Goal: Information Seeking & Learning: Compare options

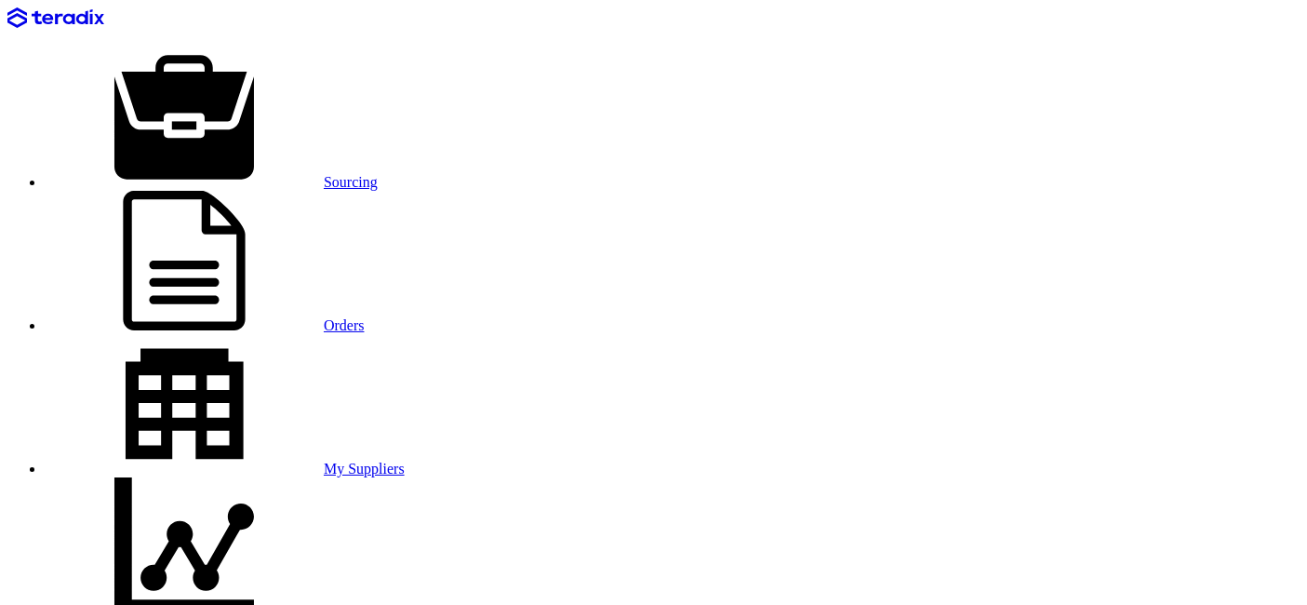
click at [193, 55] on use at bounding box center [184, 117] width 140 height 124
click at [321, 317] on link "Orders" at bounding box center [205, 325] width 320 height 16
click at [238, 174] on link "Sourcing" at bounding box center [211, 182] width 333 height 16
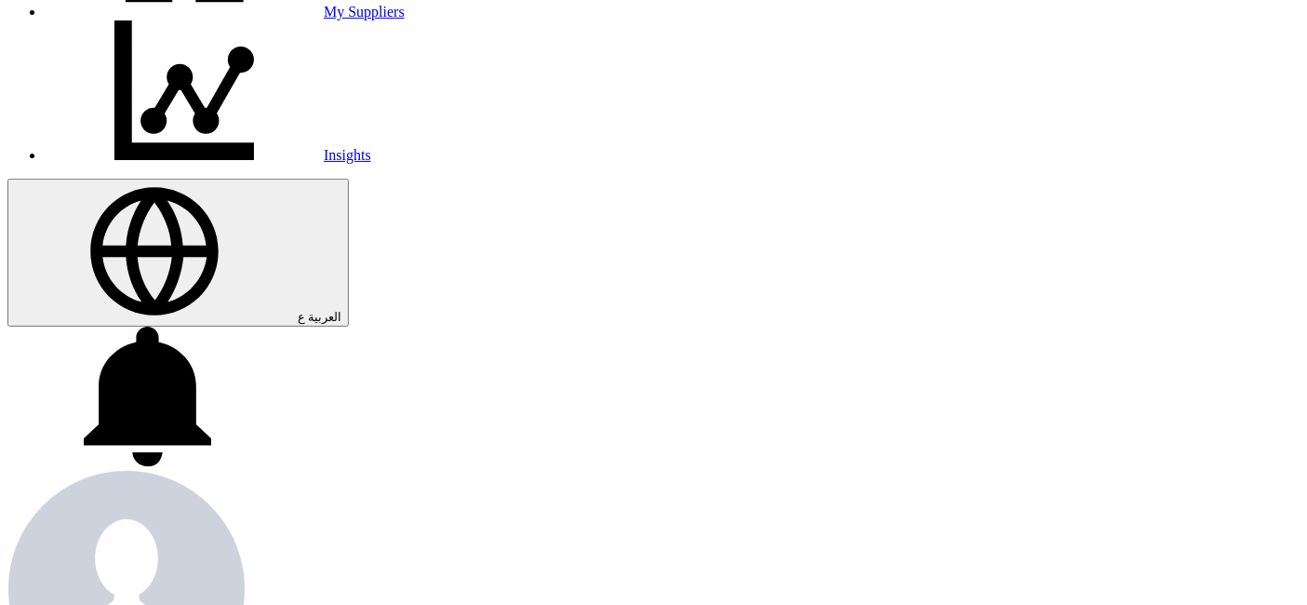
scroll to position [516, 0]
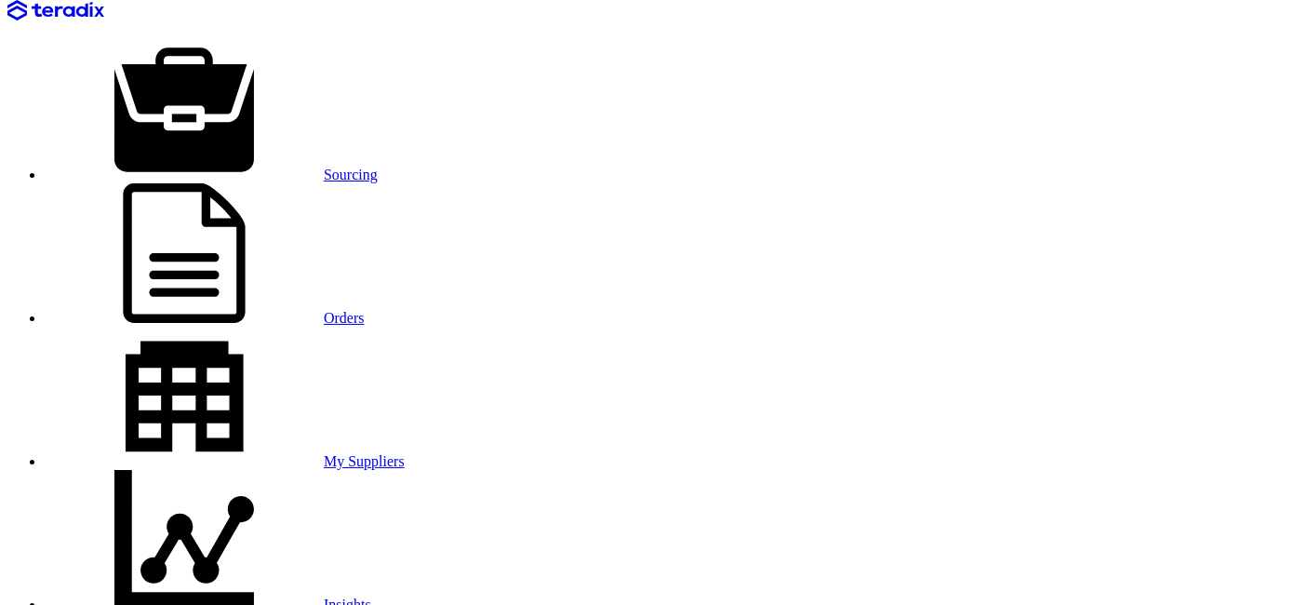
scroll to position [111, 0]
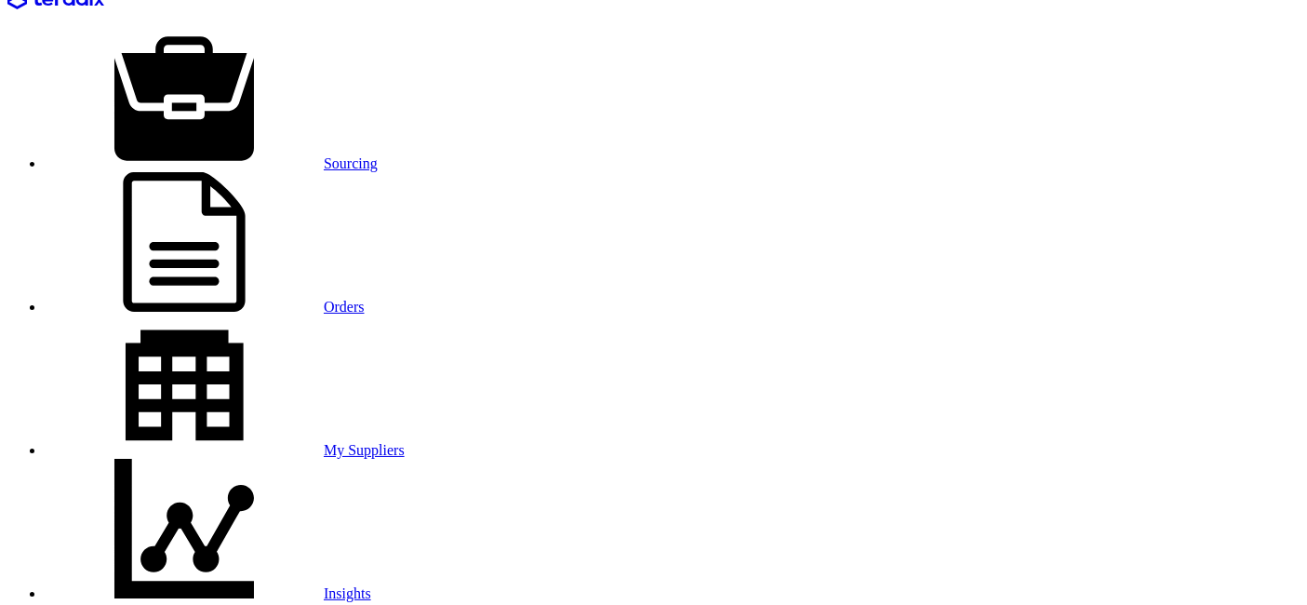
scroll to position [0, 0]
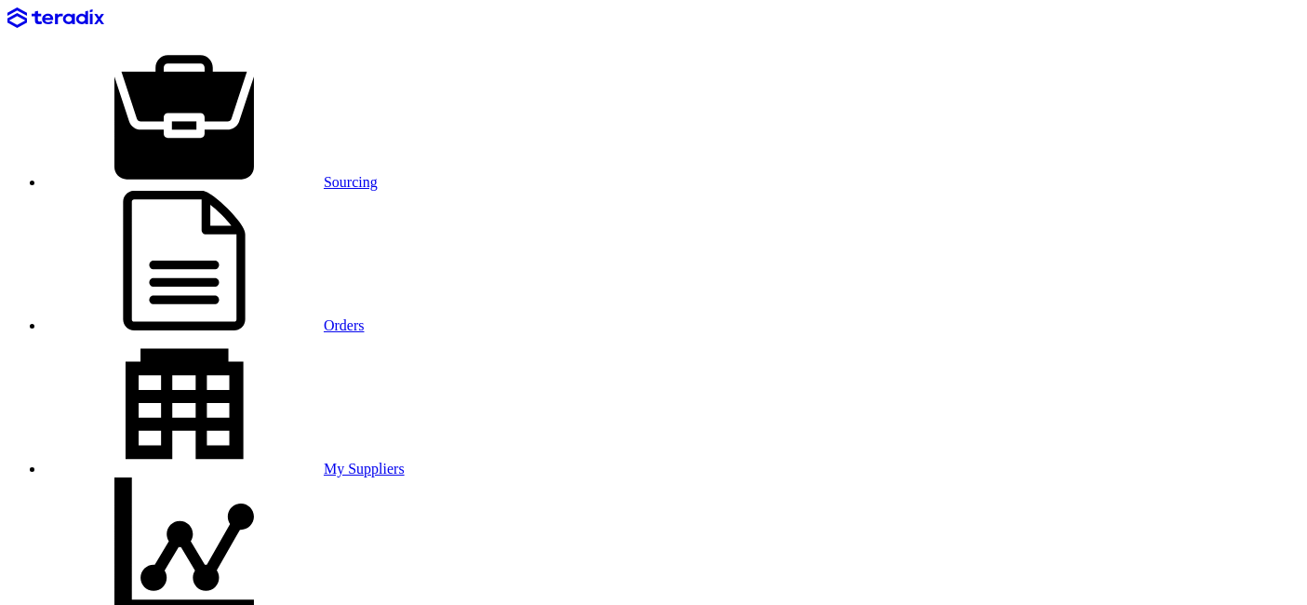
drag, startPoint x: 311, startPoint y: 87, endPoint x: 158, endPoint y: 90, distance: 152.6
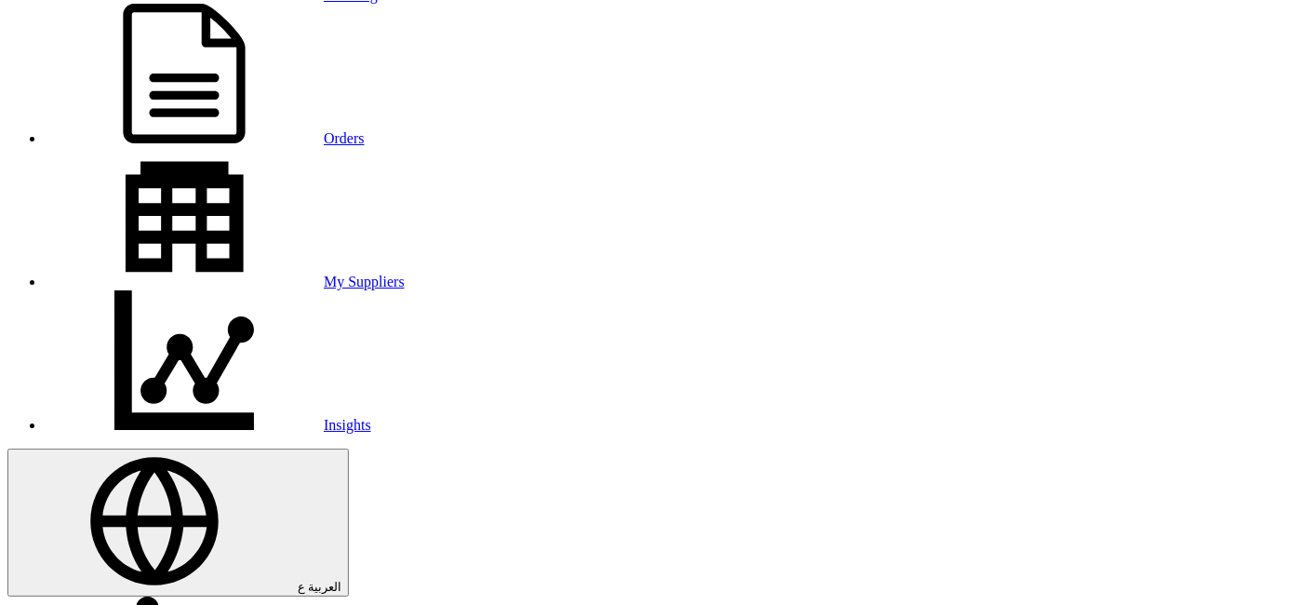
scroll to position [207, 0]
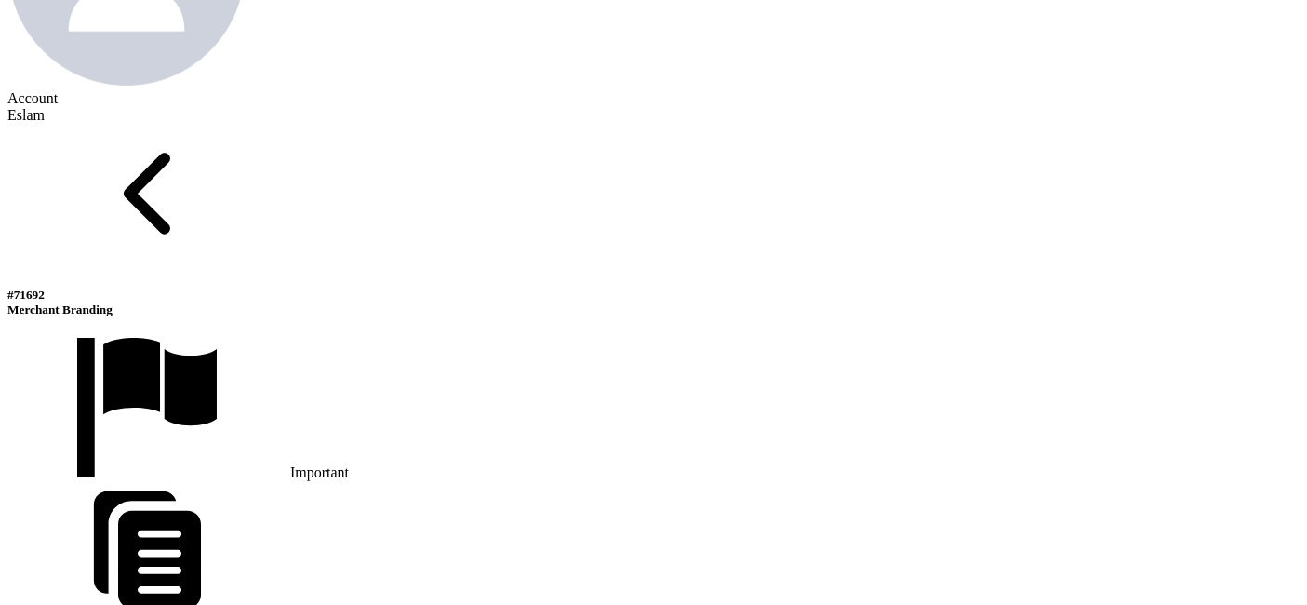
scroll to position [1034, 0]
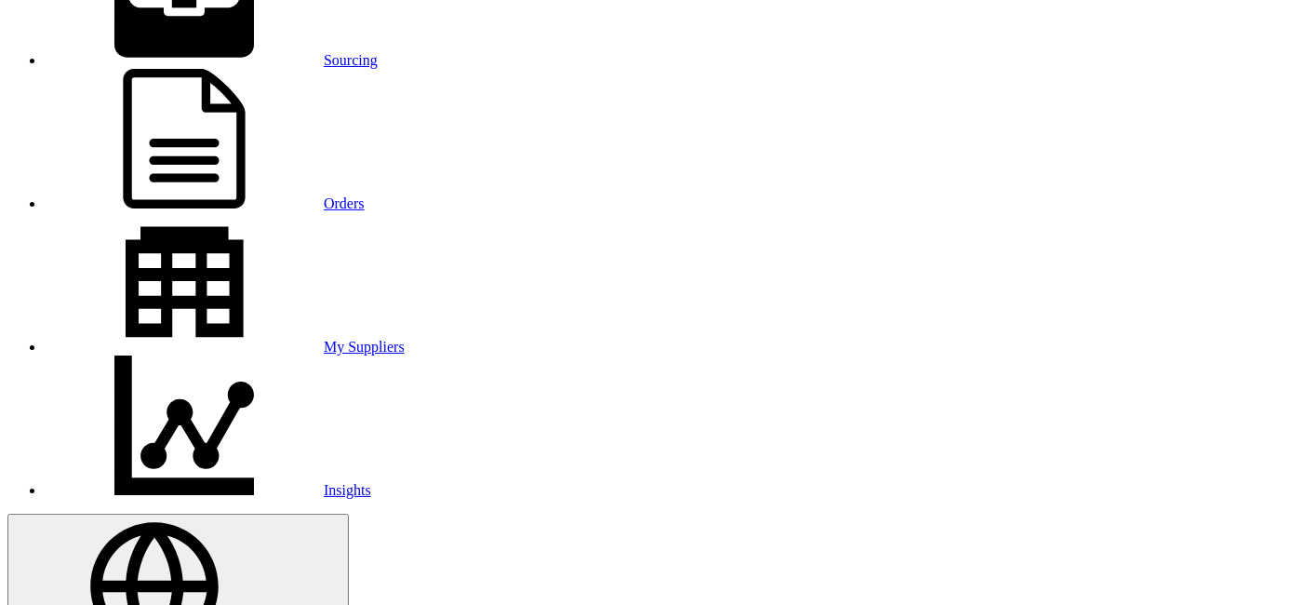
scroll to position [103, 0]
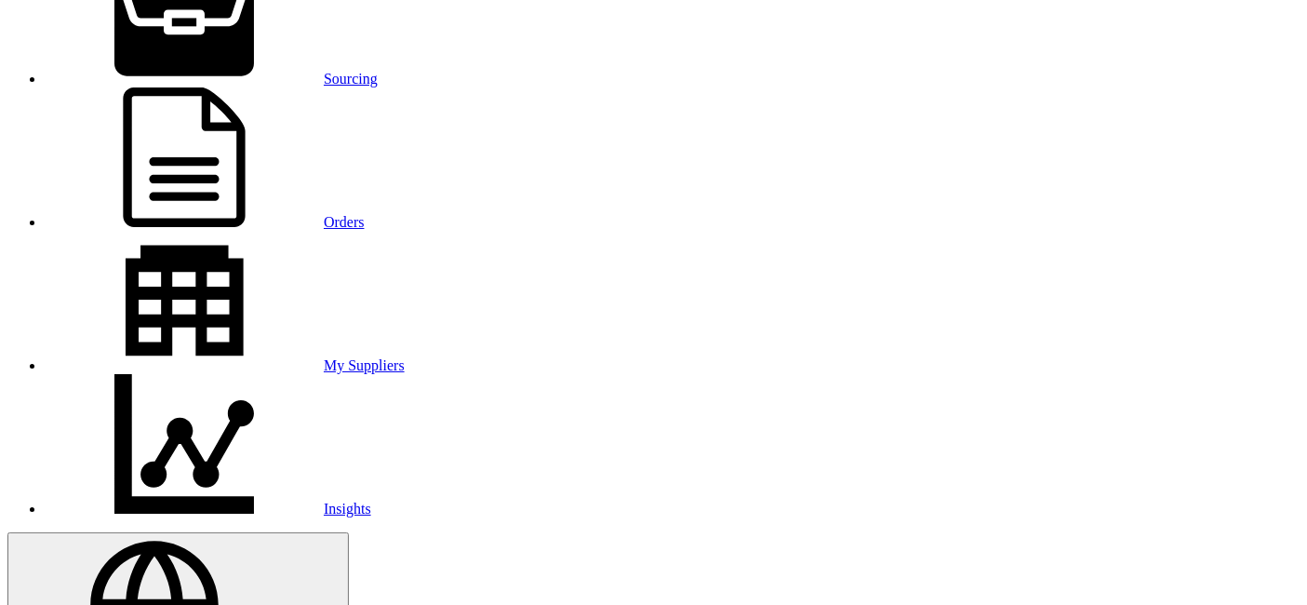
drag, startPoint x: 64, startPoint y: 357, endPoint x: 149, endPoint y: 367, distance: 85.2
copy div "Prisma [GEOGRAPHIC_DATA]"
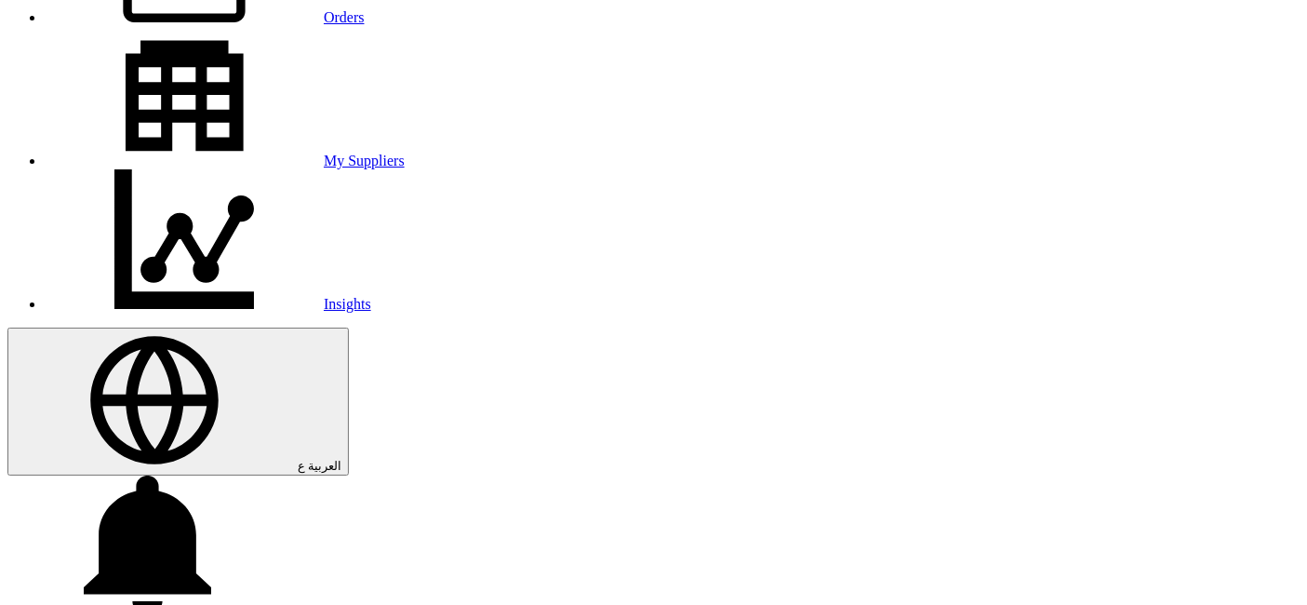
scroll to position [310, 0]
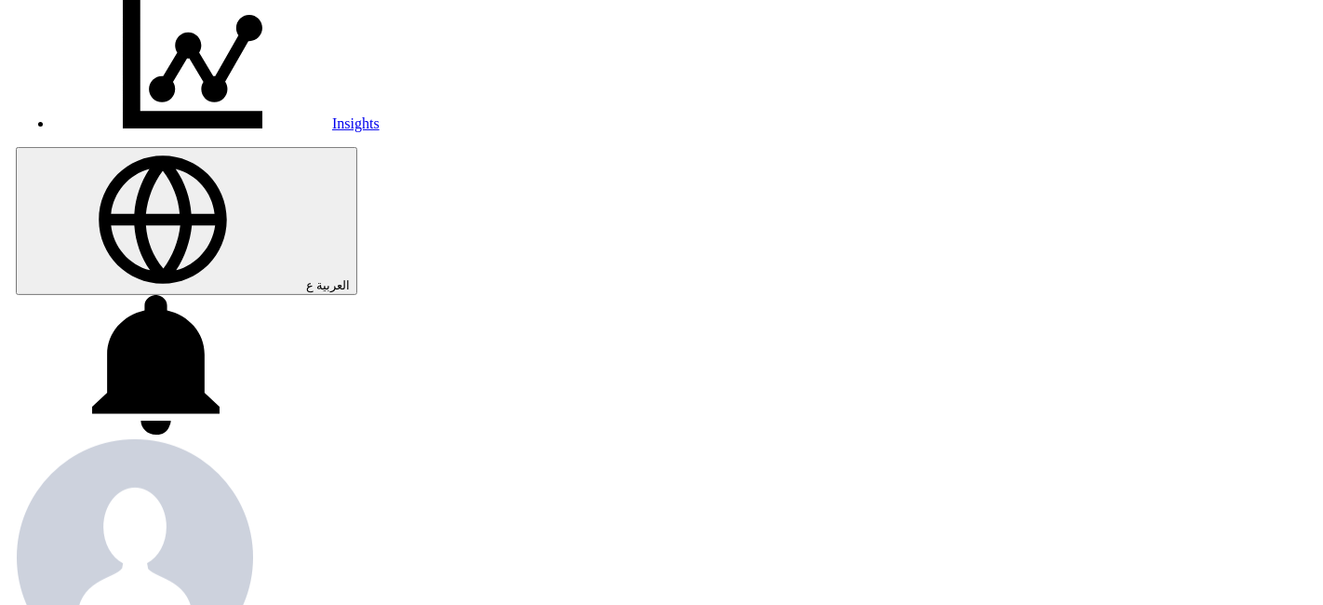
scroll to position [413, 0]
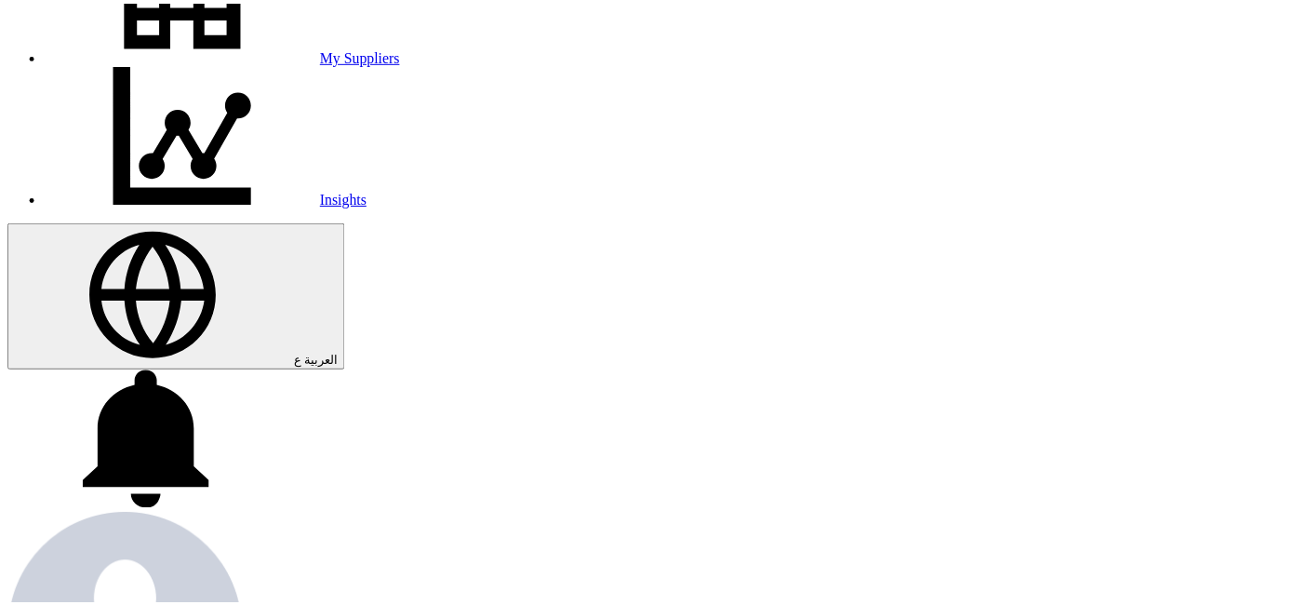
scroll to position [0, 0]
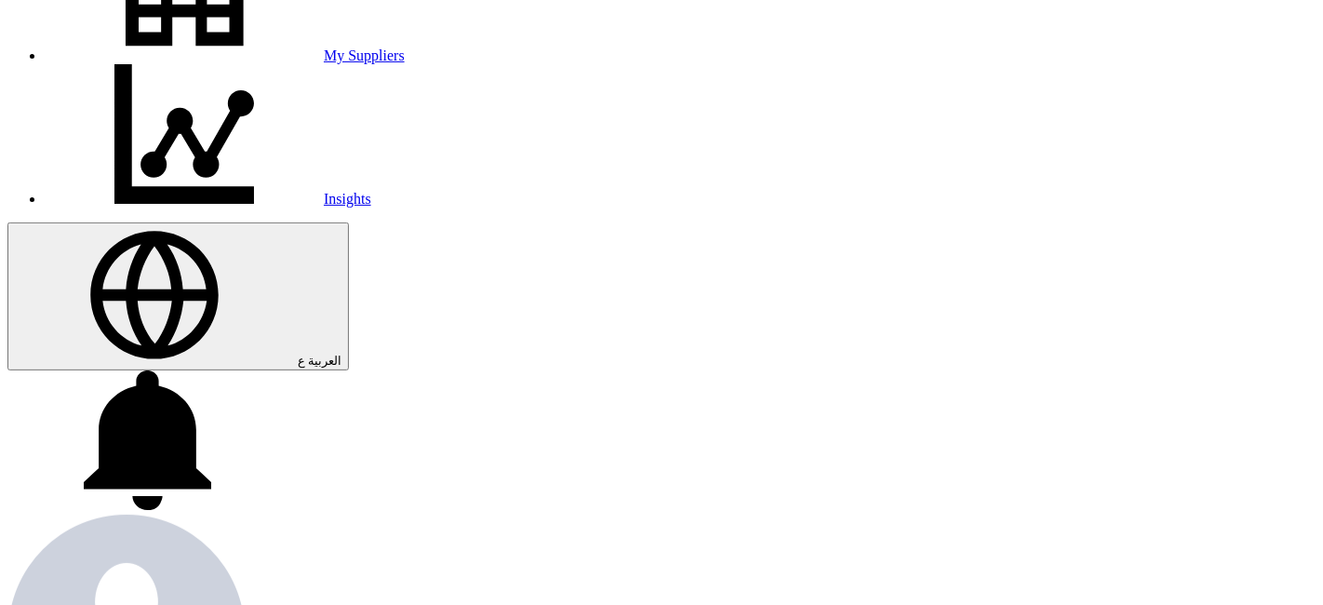
drag, startPoint x: 1254, startPoint y: 47, endPoint x: 1228, endPoint y: 84, distance: 45.4
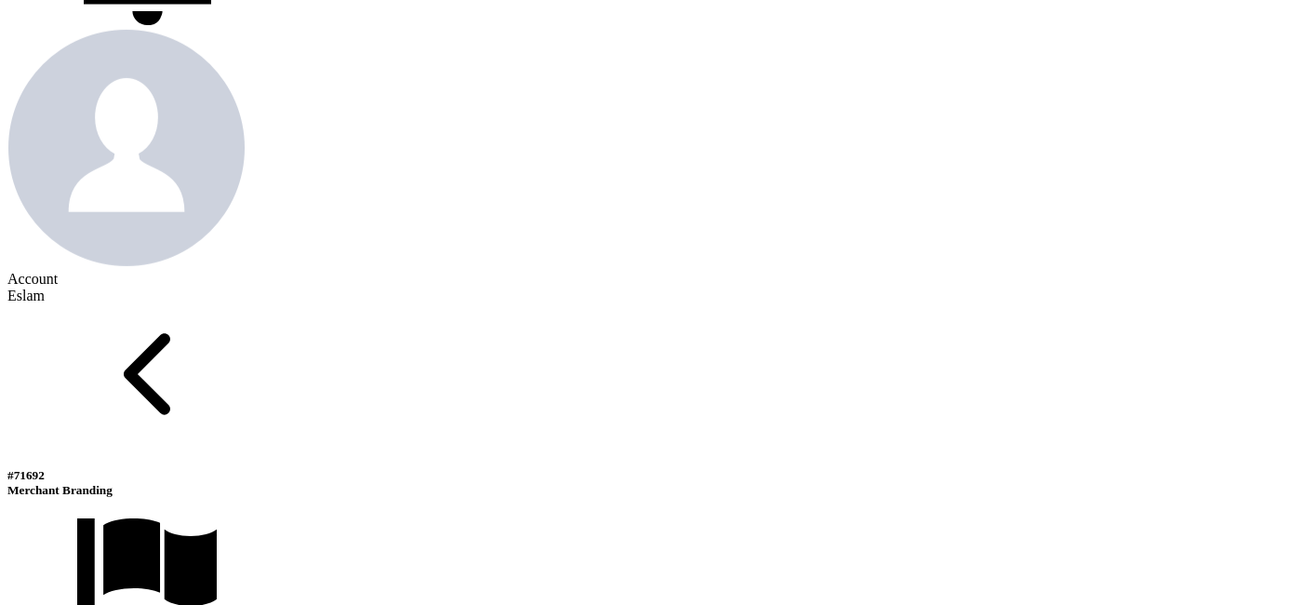
scroll to position [1034, 0]
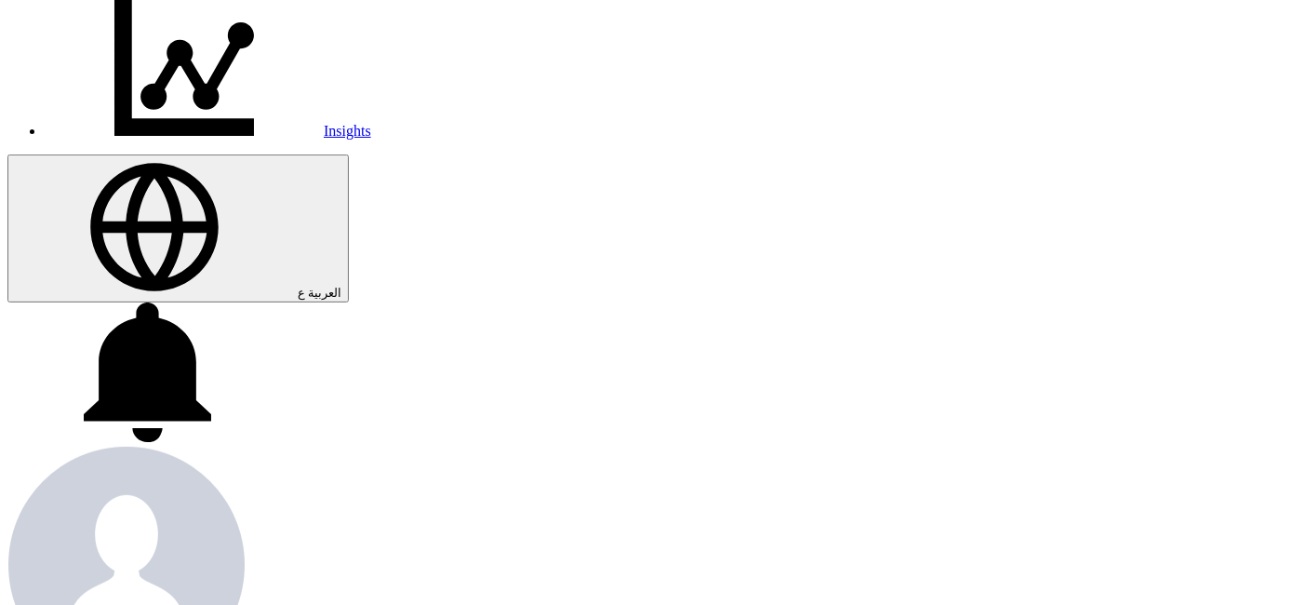
scroll to position [413, 0]
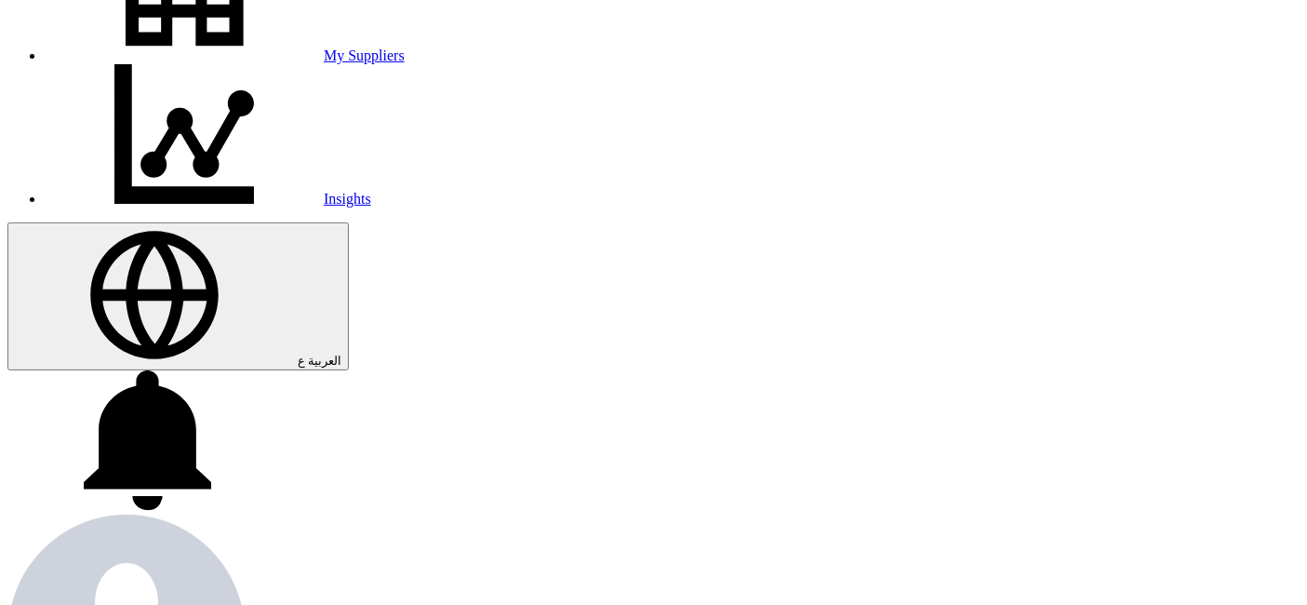
drag, startPoint x: 96, startPoint y: 174, endPoint x: 189, endPoint y: 178, distance: 93.1
copy p "printing house"
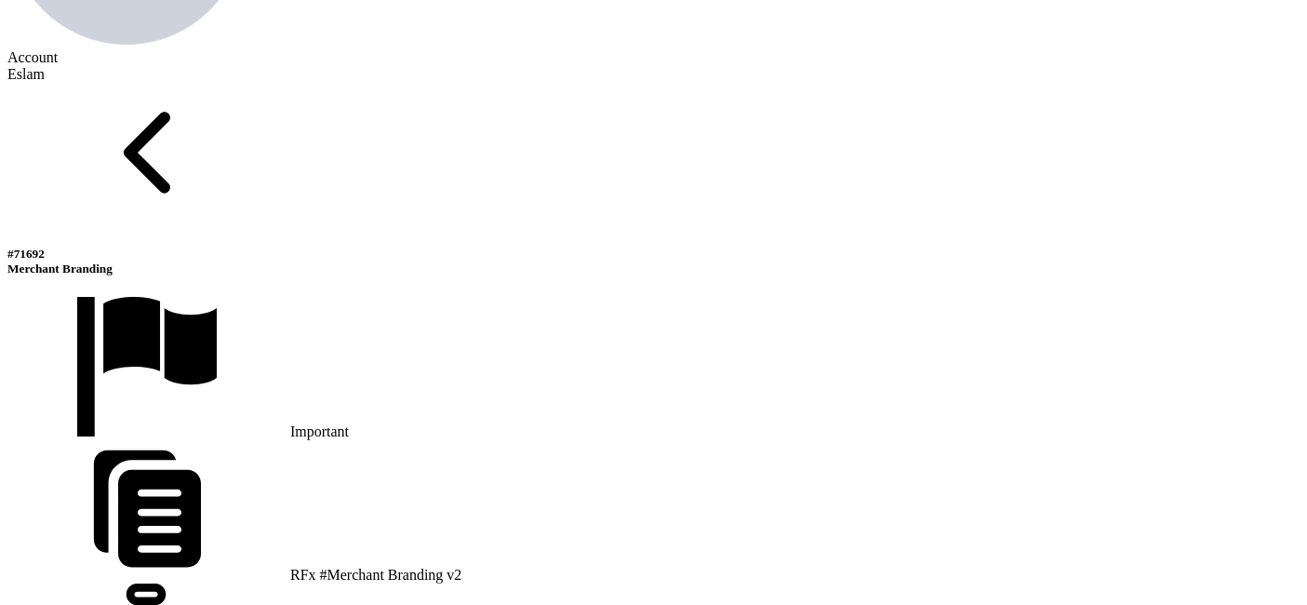
scroll to position [1137, 0]
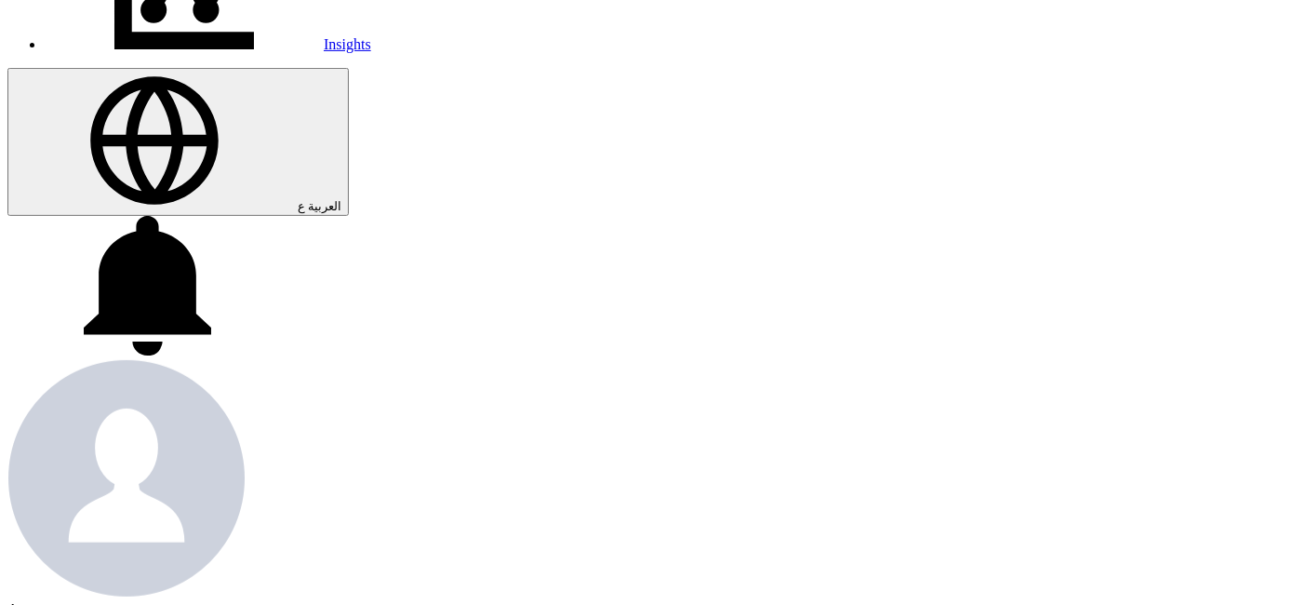
scroll to position [516, 0]
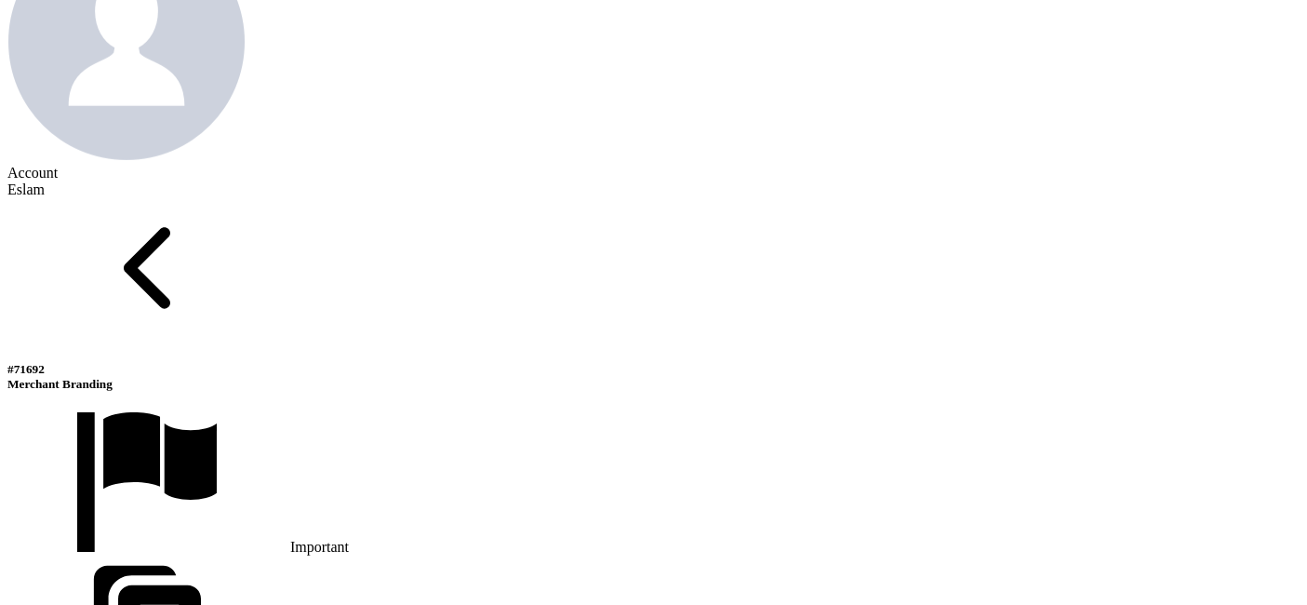
scroll to position [1034, 0]
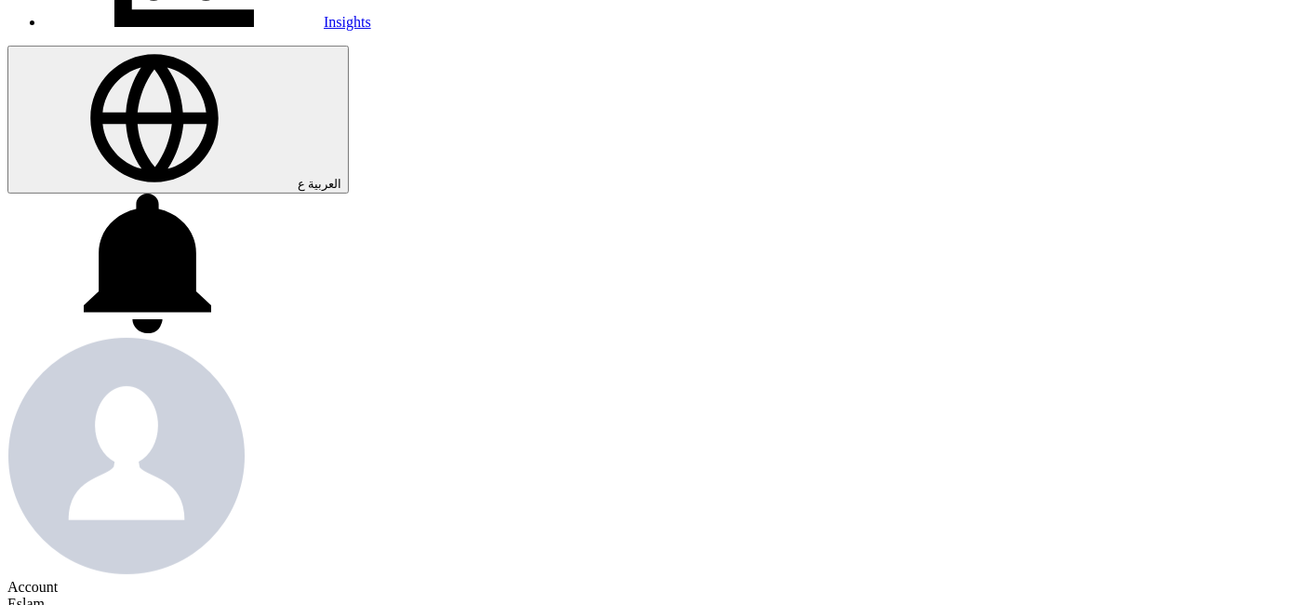
scroll to position [516, 0]
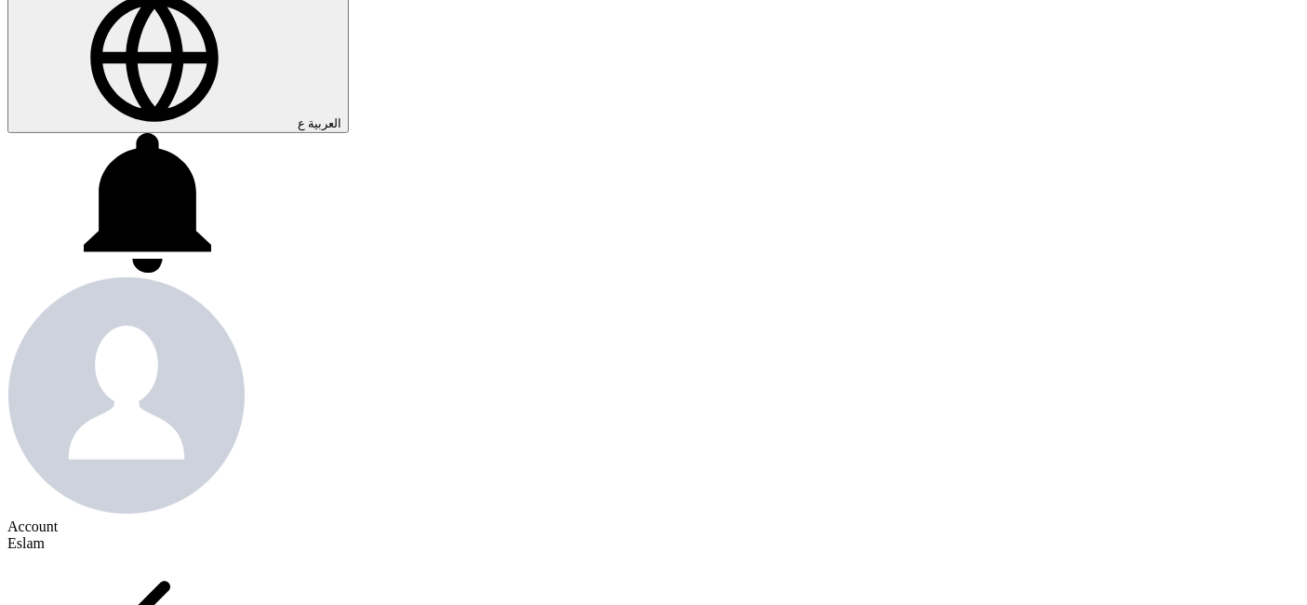
scroll to position [723, 0]
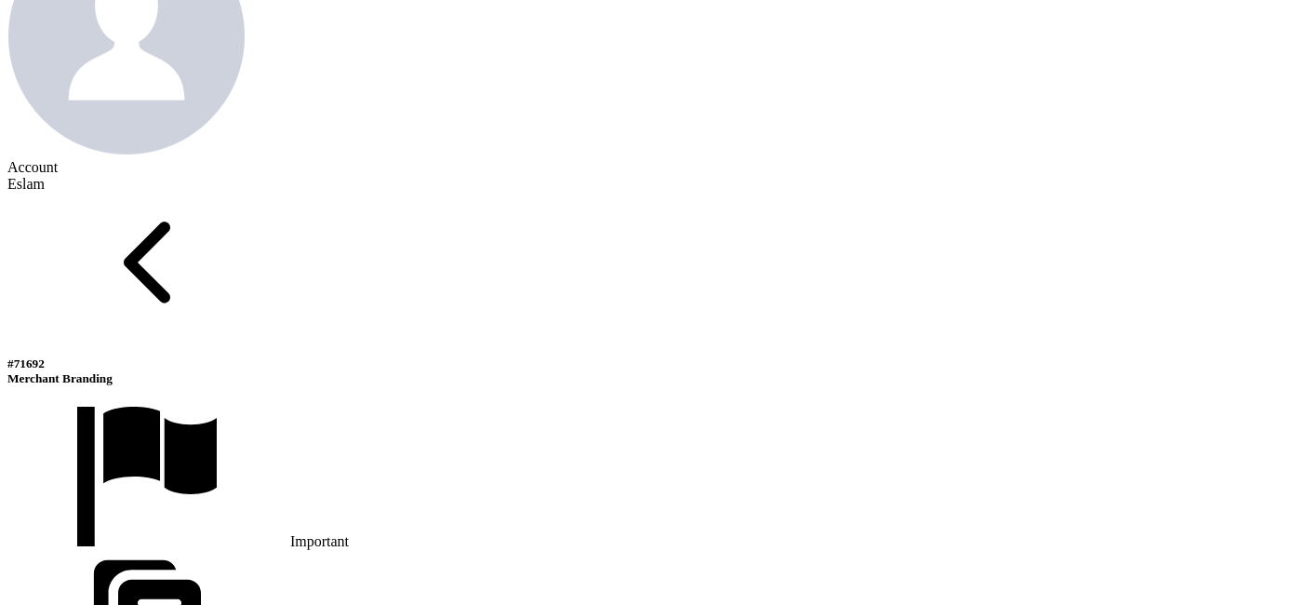
scroll to position [930, 0]
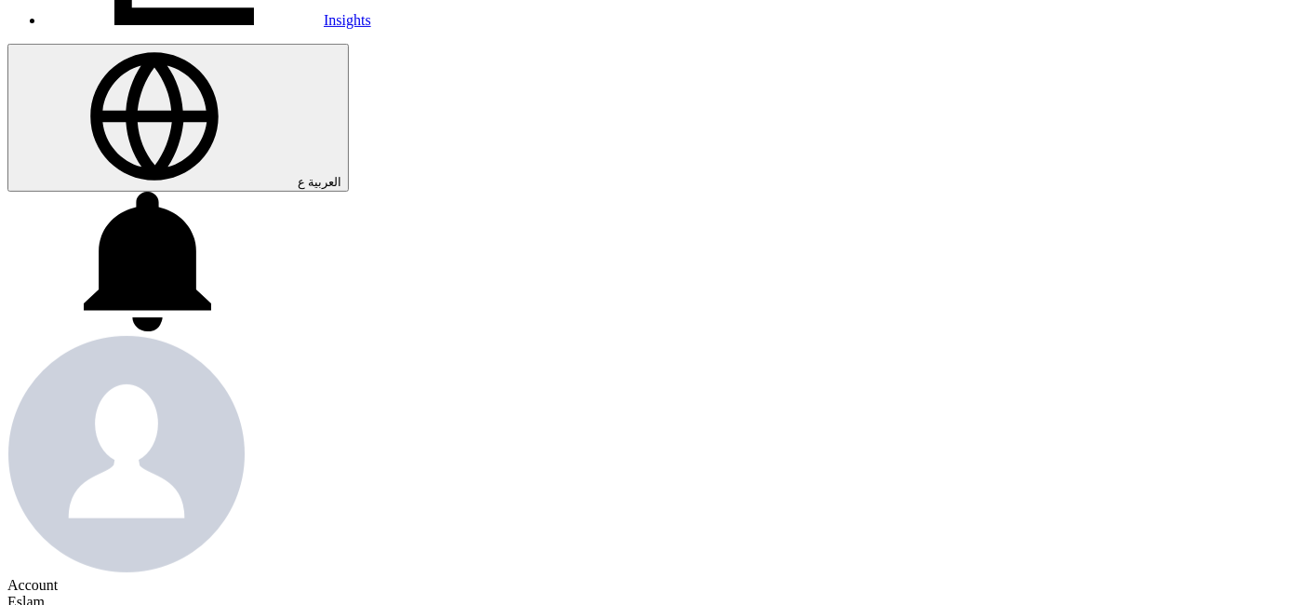
scroll to position [516, 0]
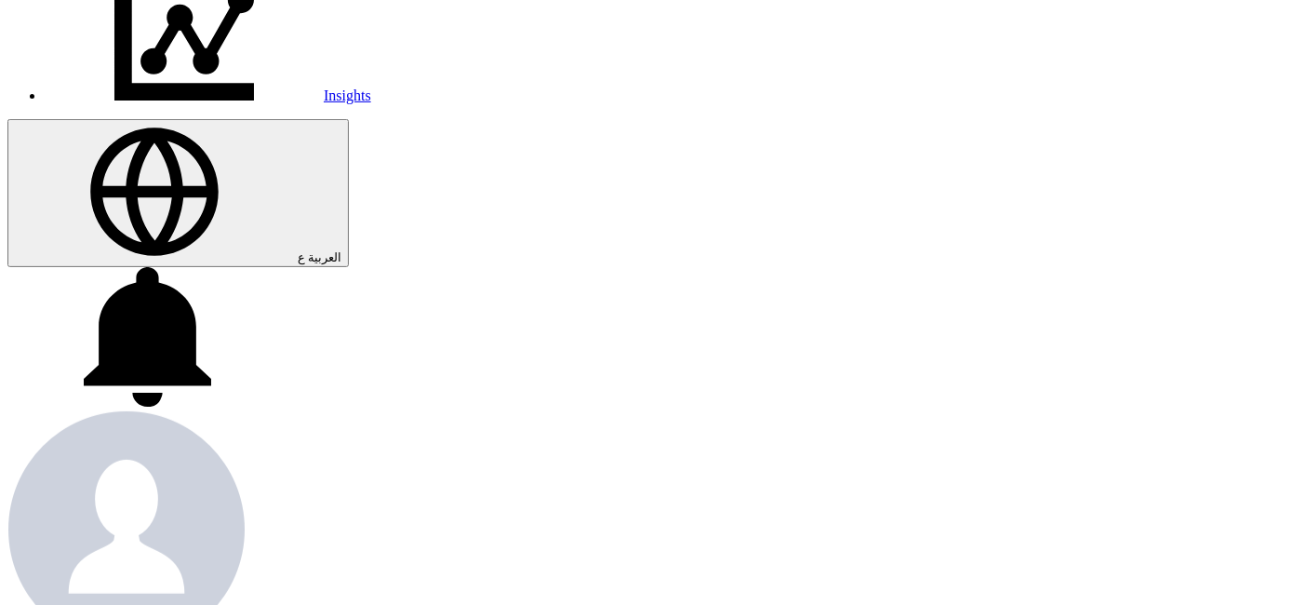
drag, startPoint x: 64, startPoint y: 364, endPoint x: 130, endPoint y: 376, distance: 67.2
copy p "33Designs"
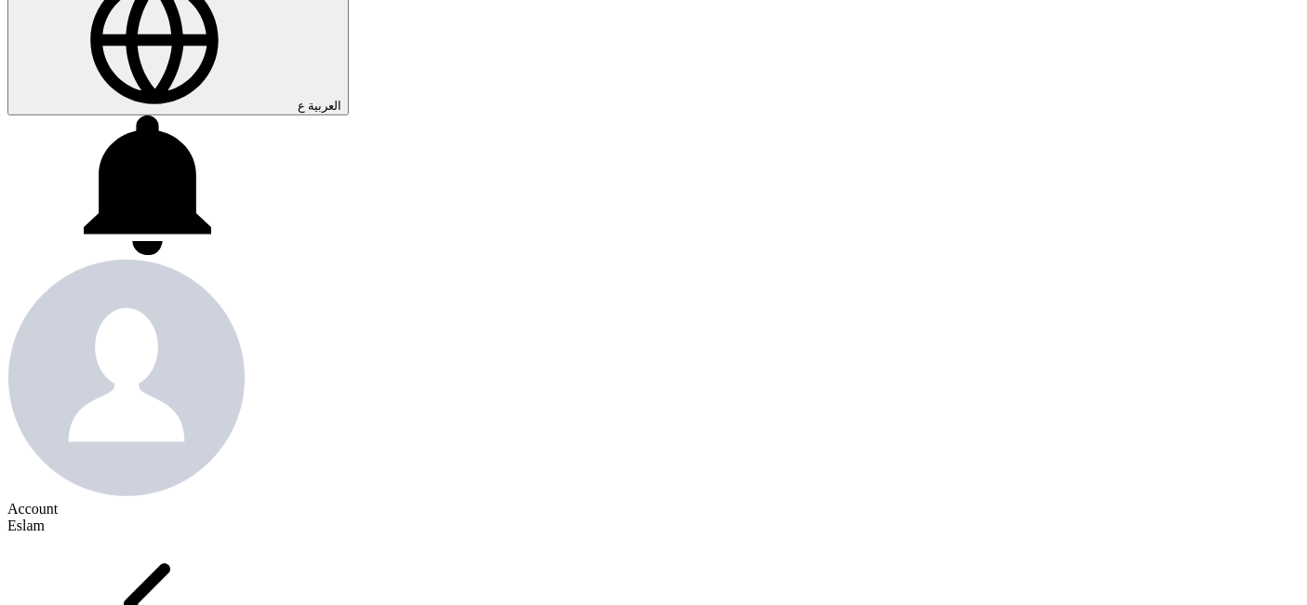
scroll to position [723, 0]
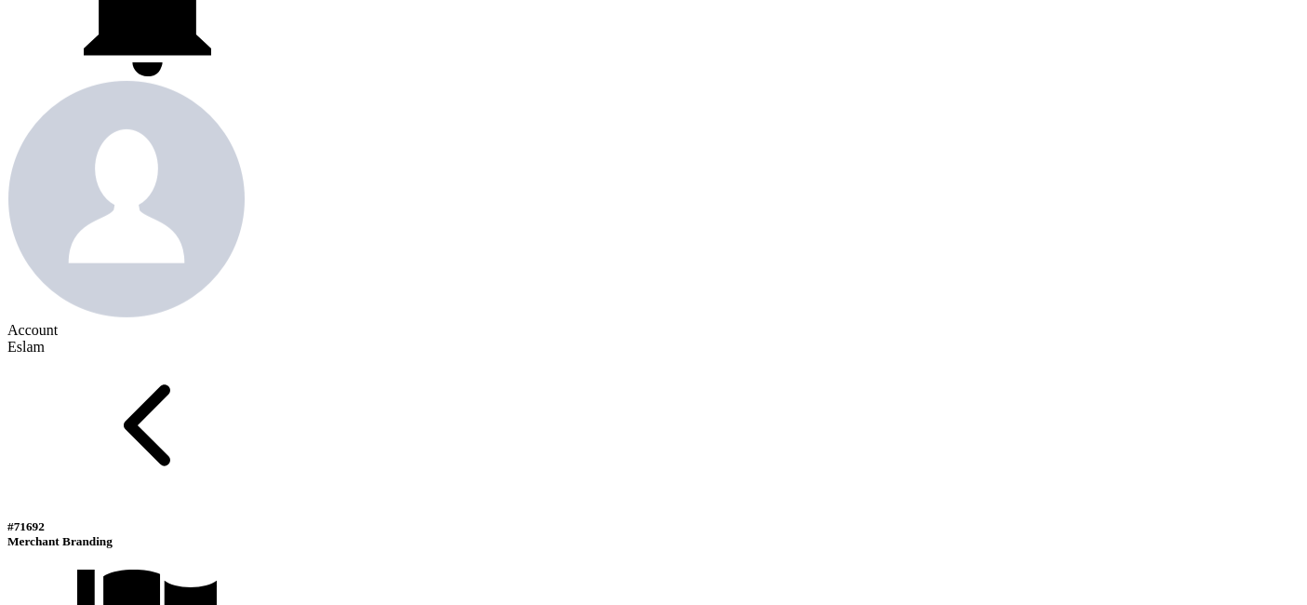
scroll to position [826, 0]
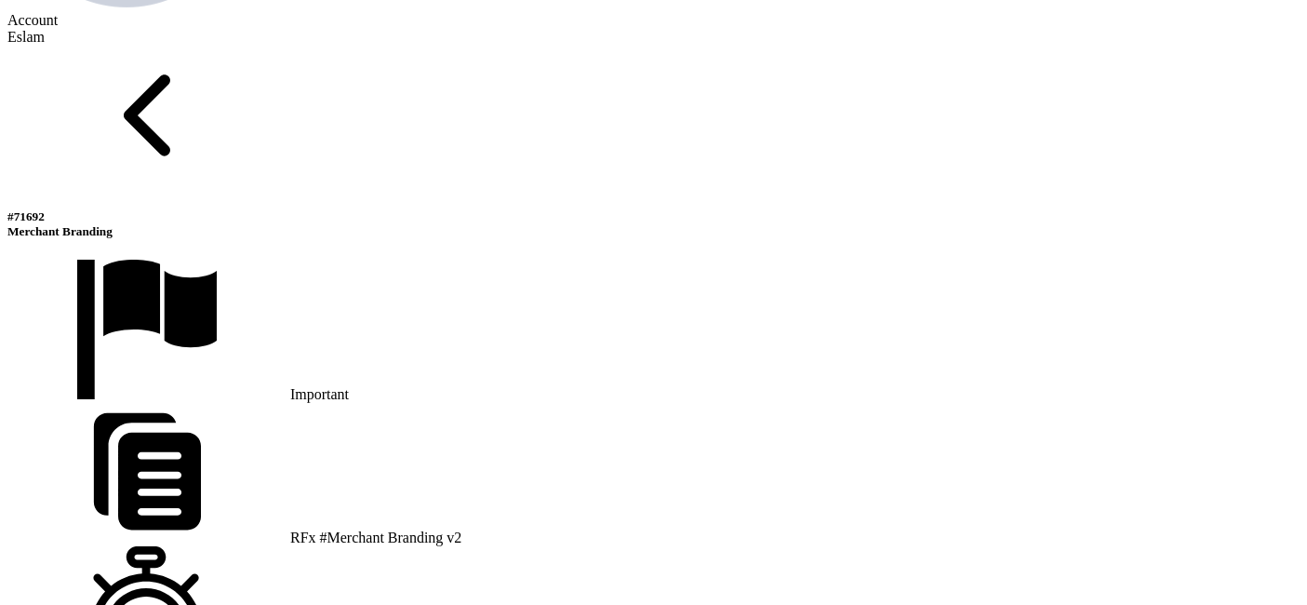
scroll to position [1240, 0]
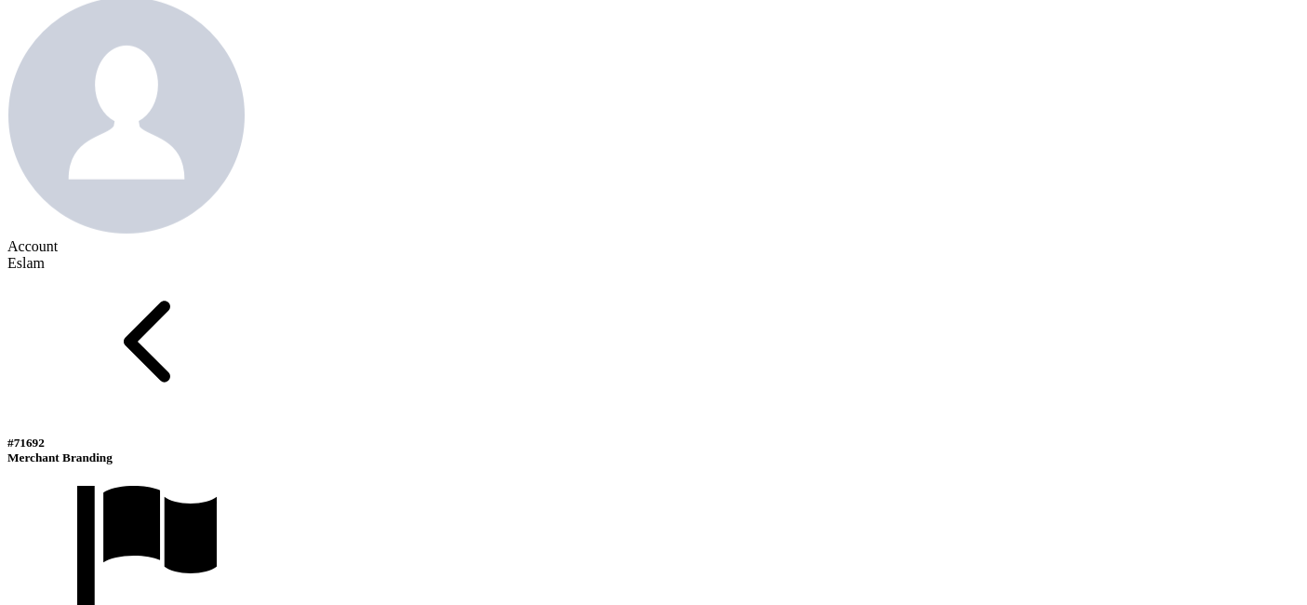
scroll to position [826, 0]
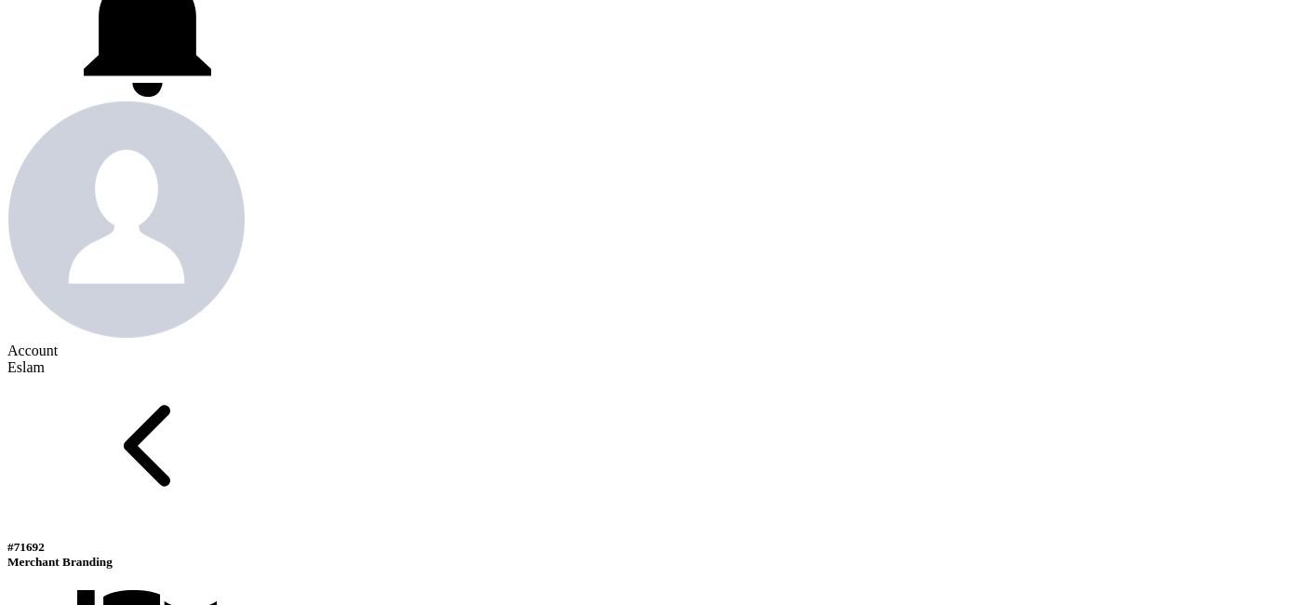
drag, startPoint x: 65, startPoint y: 199, endPoint x: 98, endPoint y: 203, distance: 32.8
copy p "Glory"
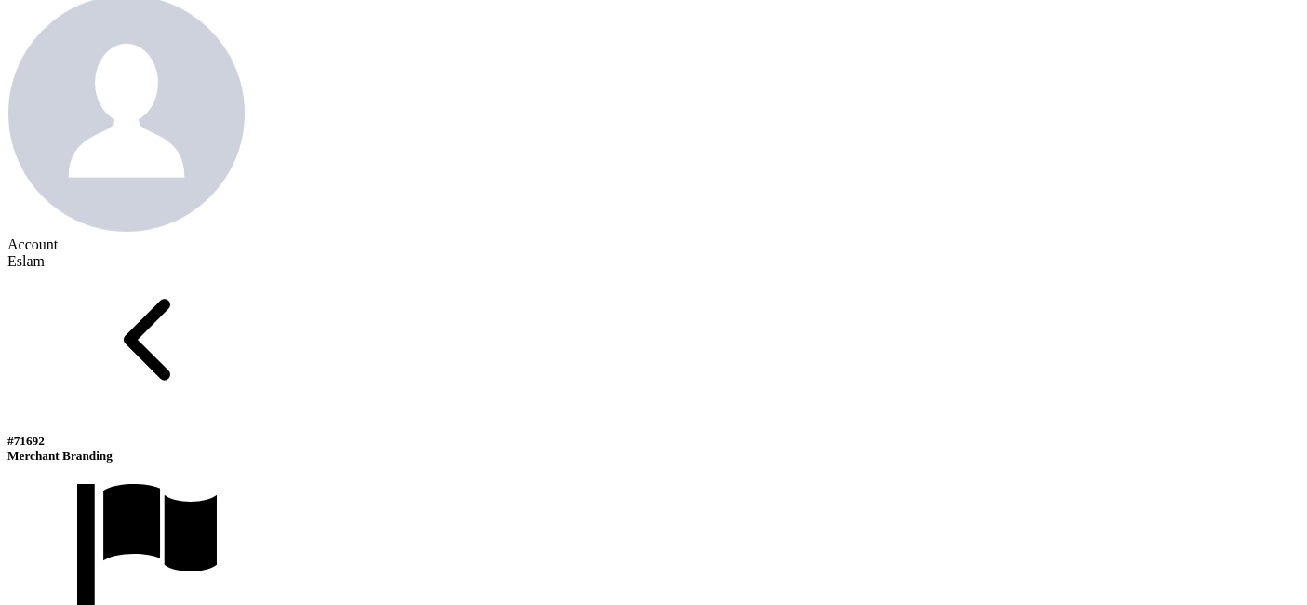
scroll to position [930, 0]
drag, startPoint x: 63, startPoint y: 228, endPoint x: 179, endPoint y: 230, distance: 115.4
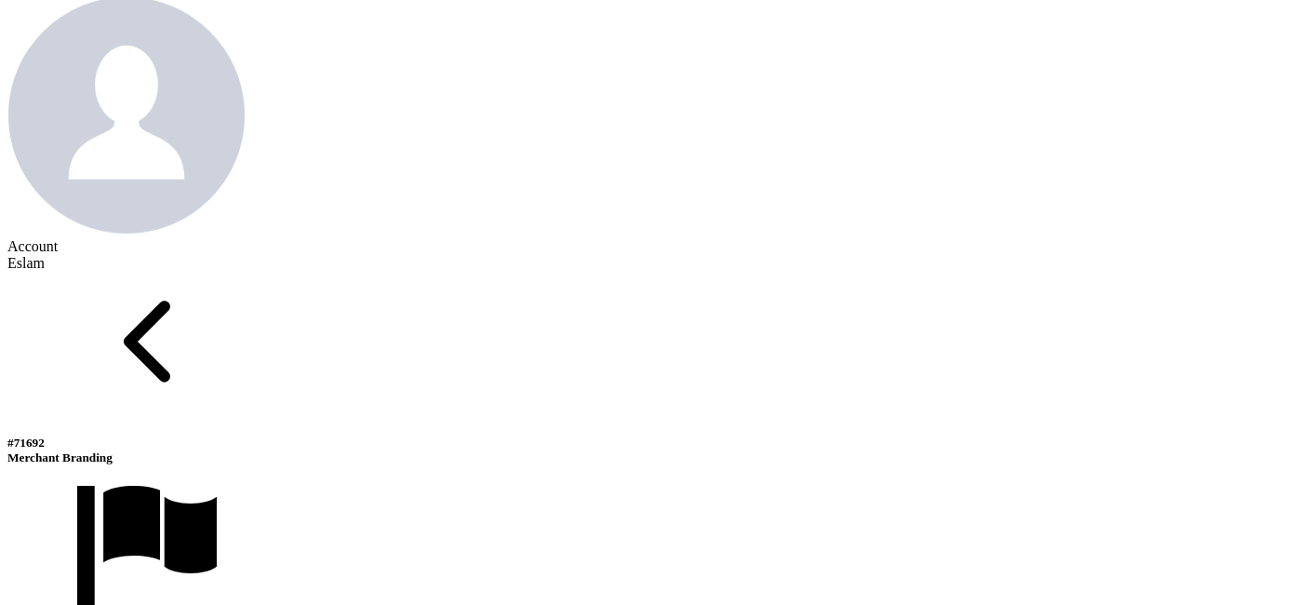
copy div "Marketing & More"
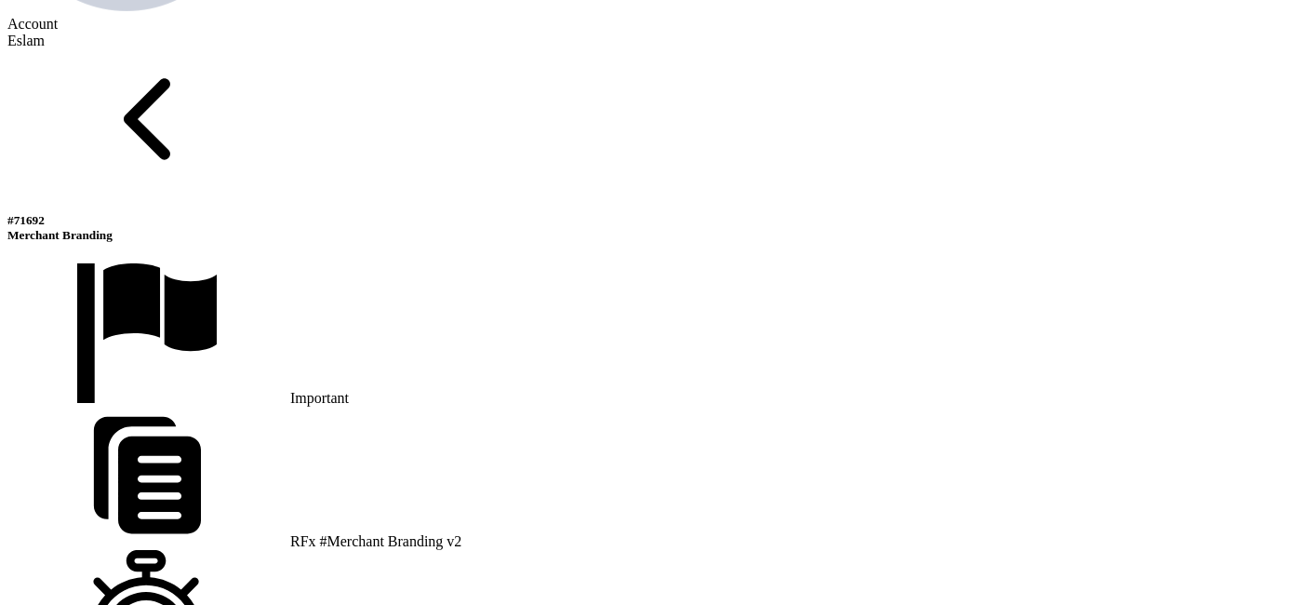
scroll to position [1137, 0]
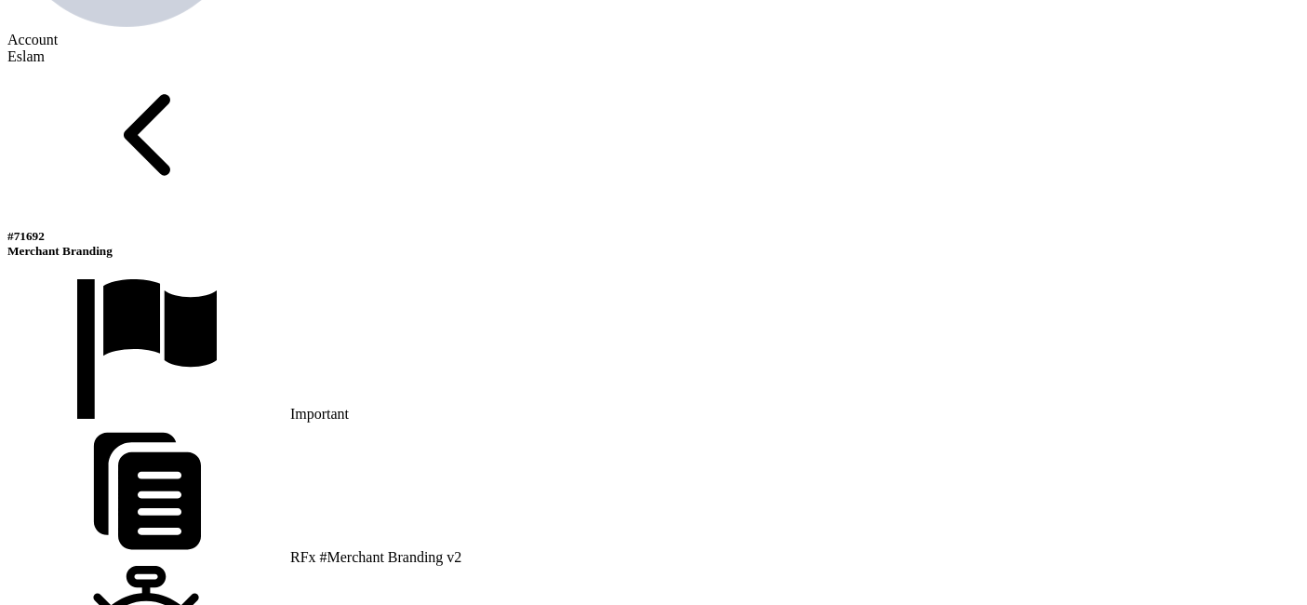
drag, startPoint x: 61, startPoint y: 141, endPoint x: 119, endPoint y: 147, distance: 58.0
copy p "Trending"
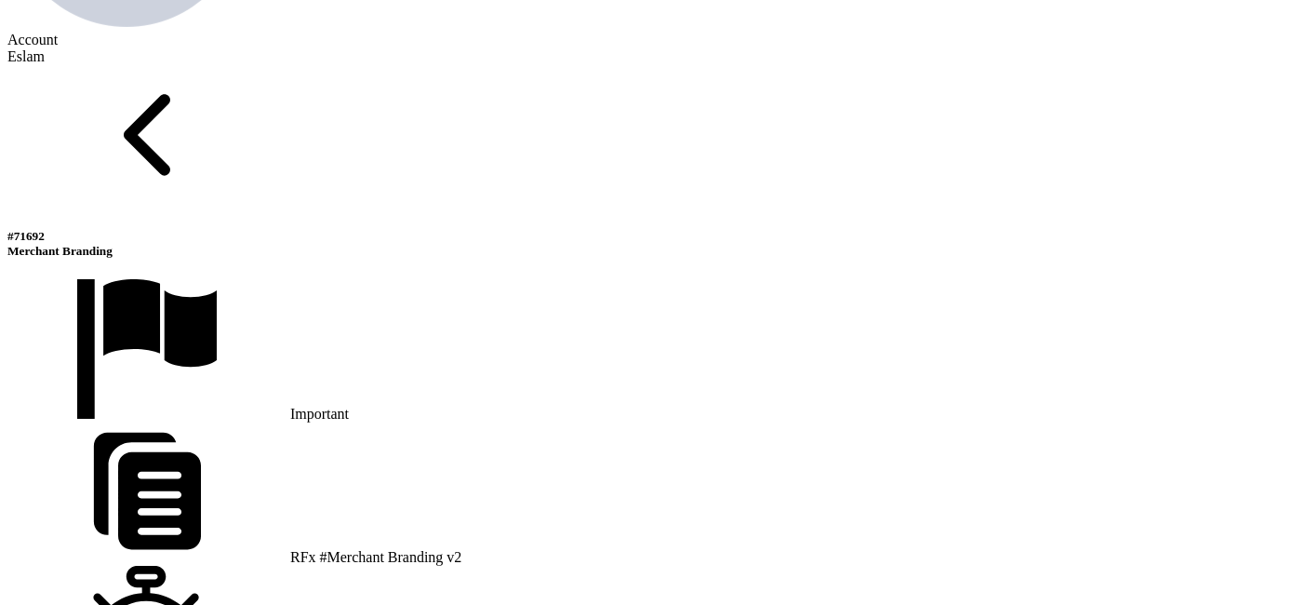
scroll to position [1240, 0]
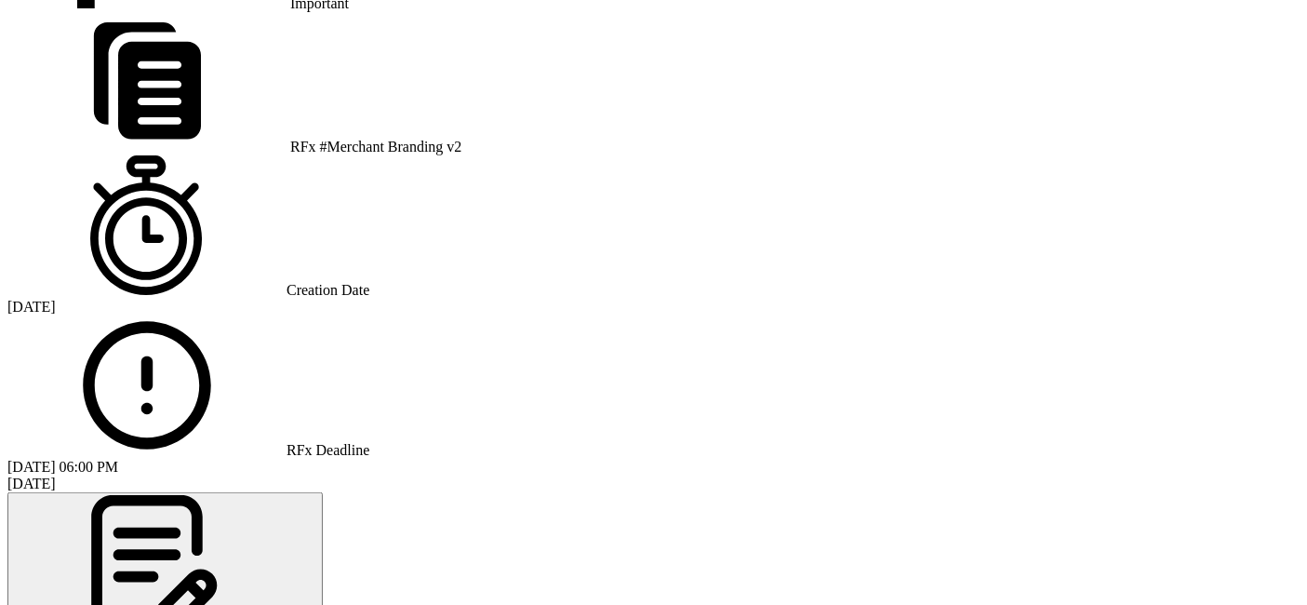
scroll to position [1550, 0]
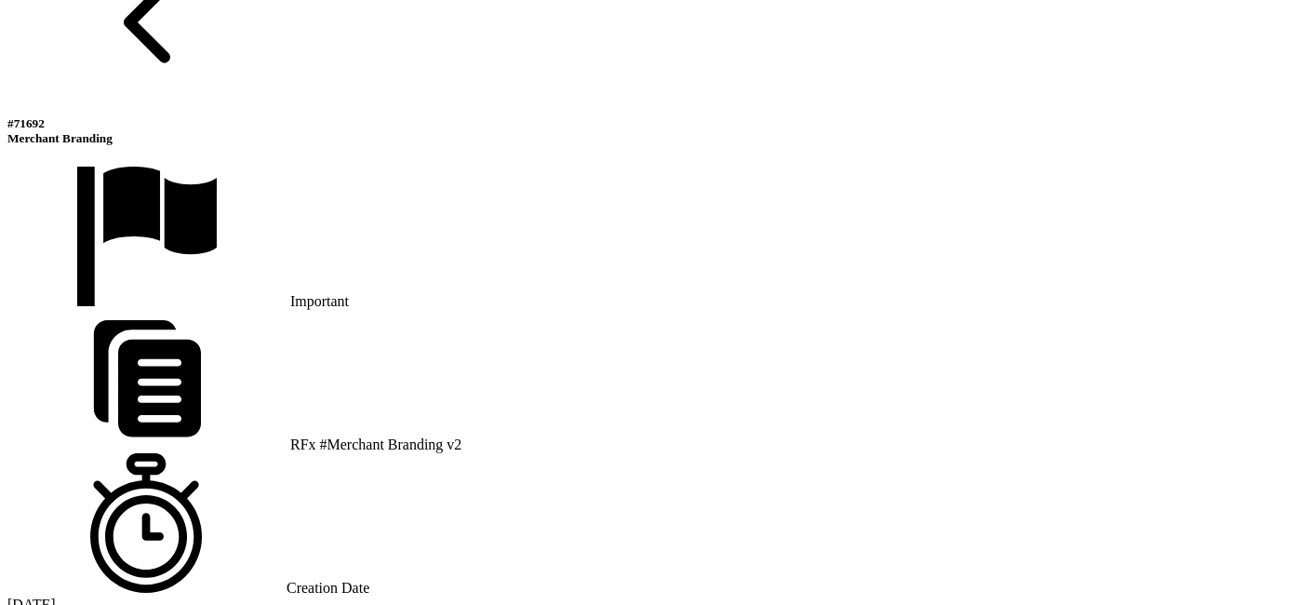
scroll to position [1137, 0]
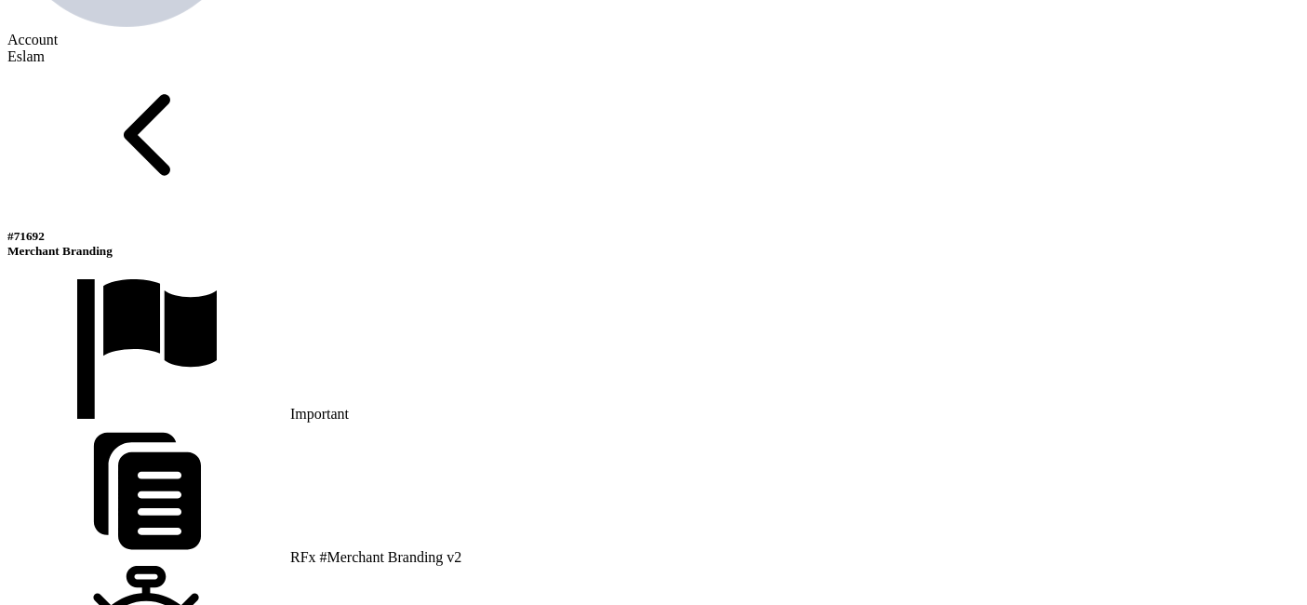
drag, startPoint x: 63, startPoint y: 272, endPoint x: 124, endPoint y: 274, distance: 60.5
copy div "NEmedia"
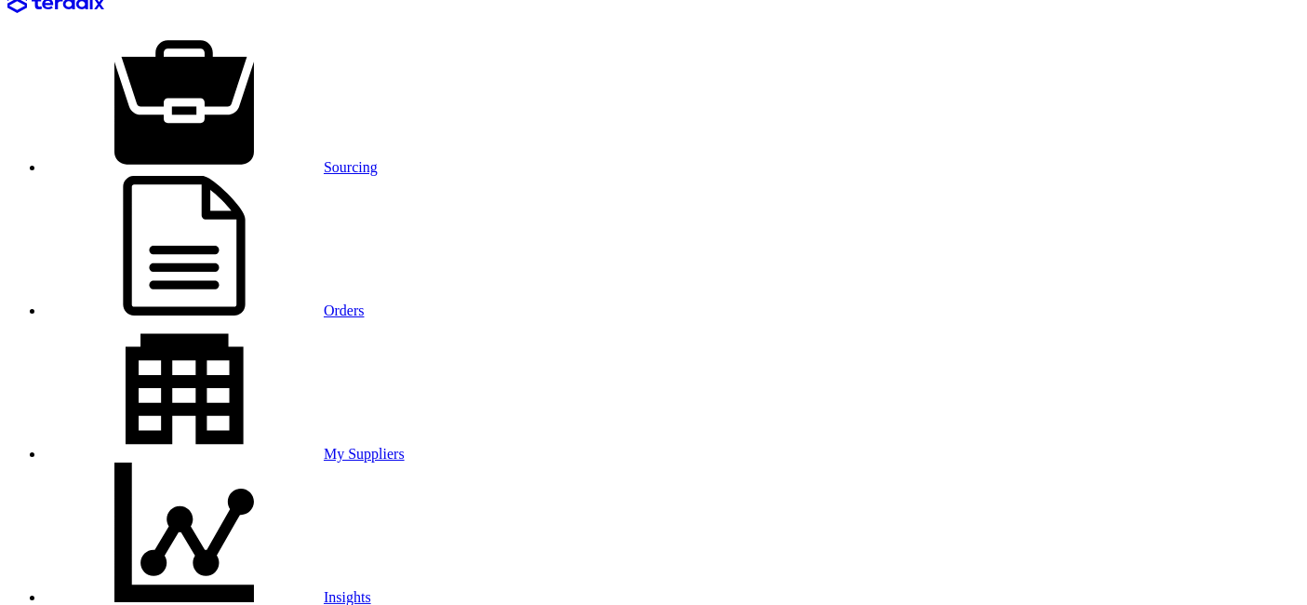
scroll to position [0, 0]
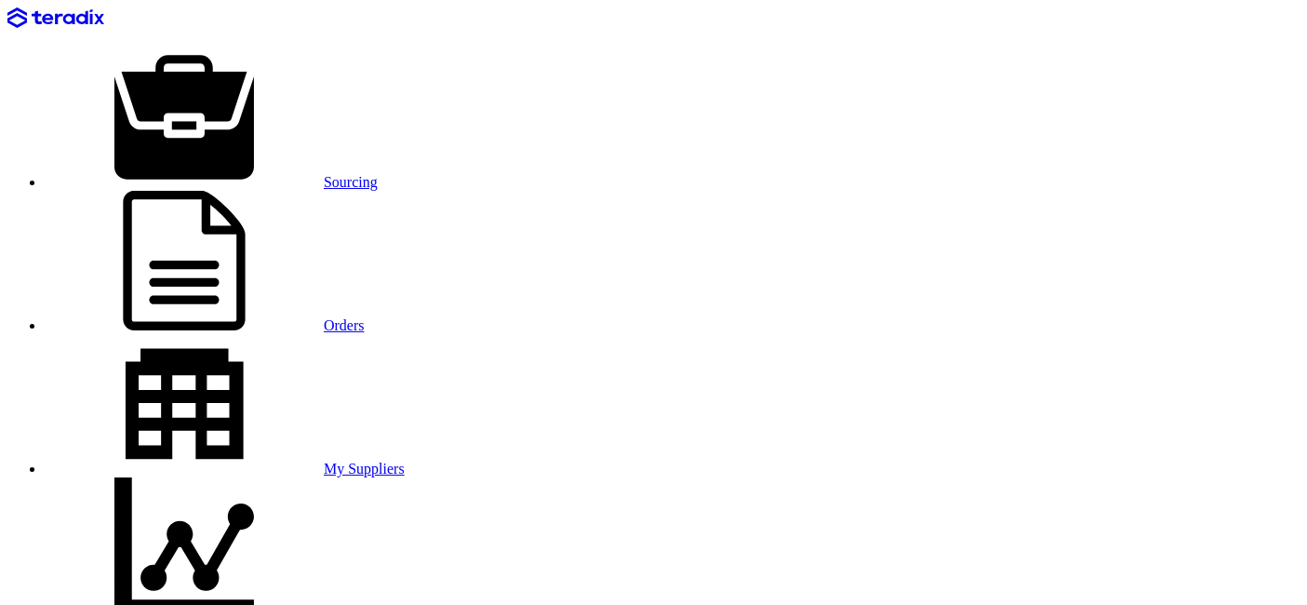
drag, startPoint x: 166, startPoint y: 83, endPoint x: 332, endPoint y: 88, distance: 166.6
copy span "Merchant Branding"
click at [311, 191] on icon at bounding box center [184, 261] width 279 height 140
click at [259, 174] on link "Sourcing" at bounding box center [211, 182] width 333 height 16
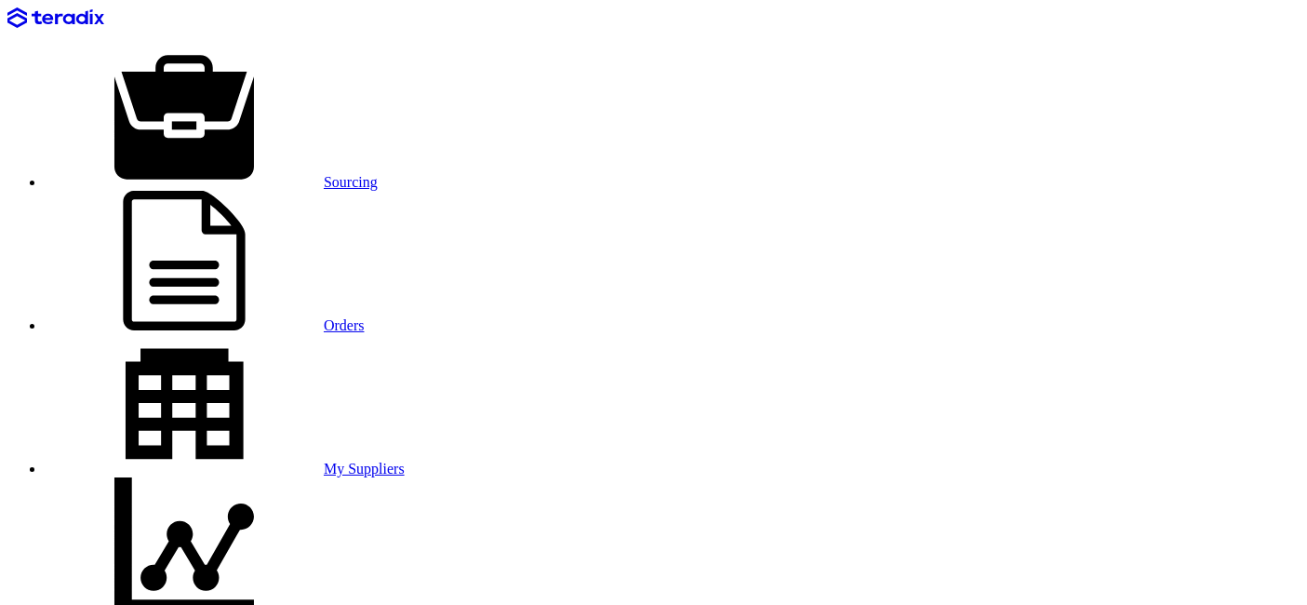
click at [259, 174] on link "Sourcing" at bounding box center [211, 182] width 333 height 16
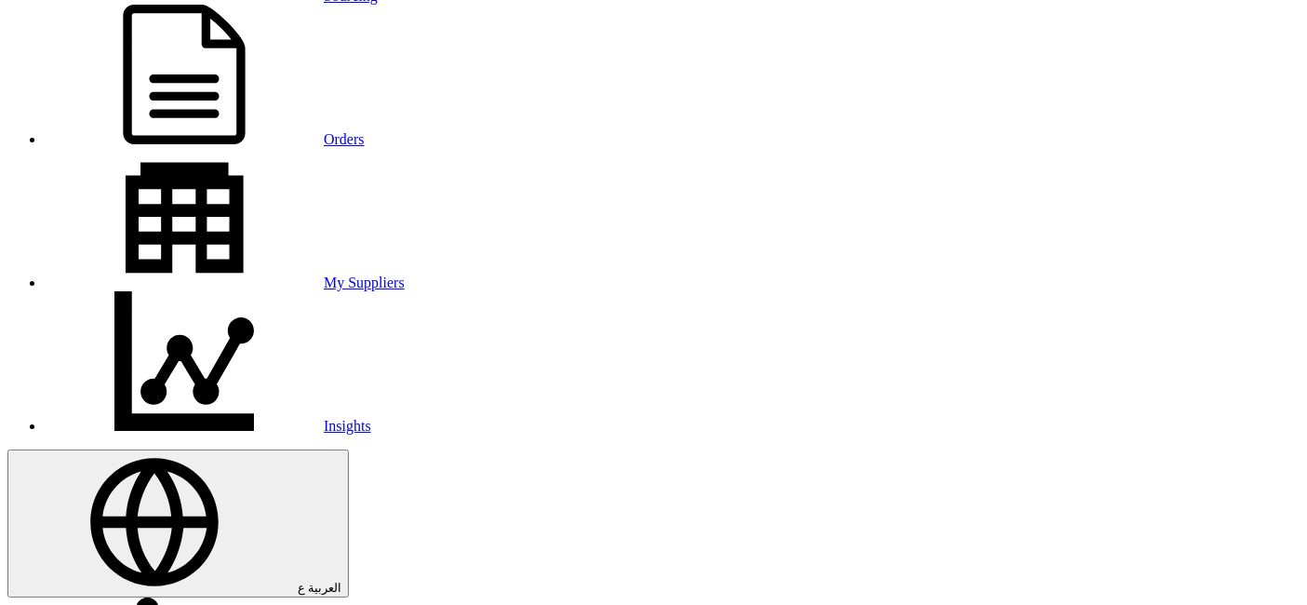
scroll to position [524, 0]
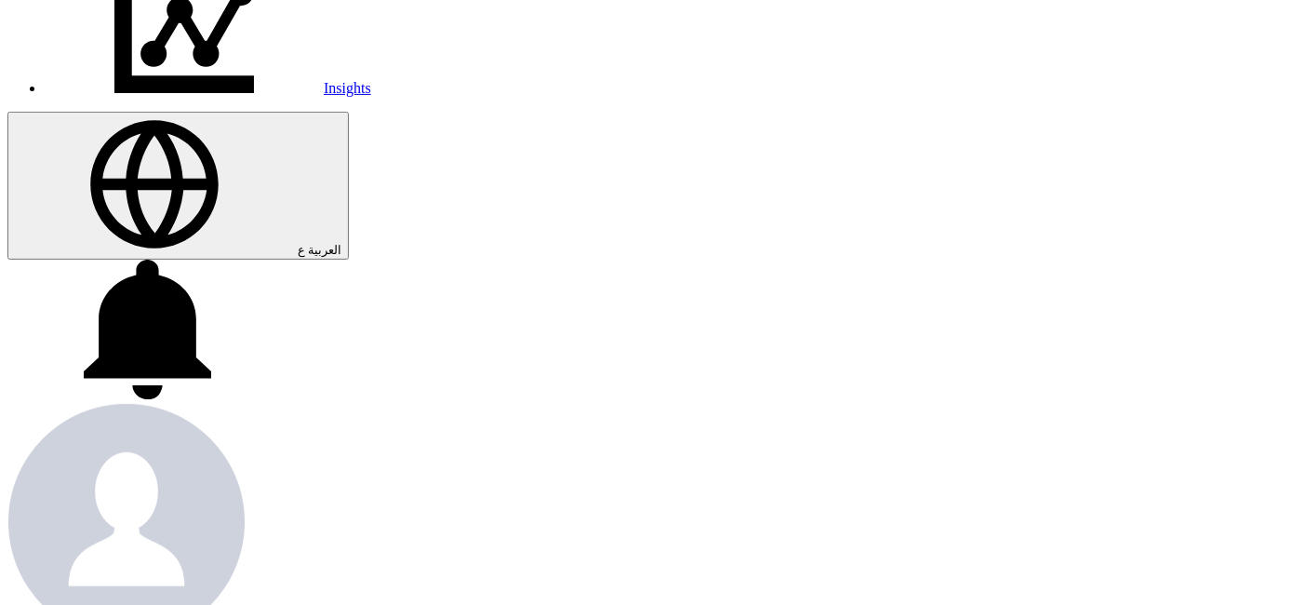
drag, startPoint x: 50, startPoint y: 280, endPoint x: 96, endPoint y: 281, distance: 45.6
copy p "Teradix"
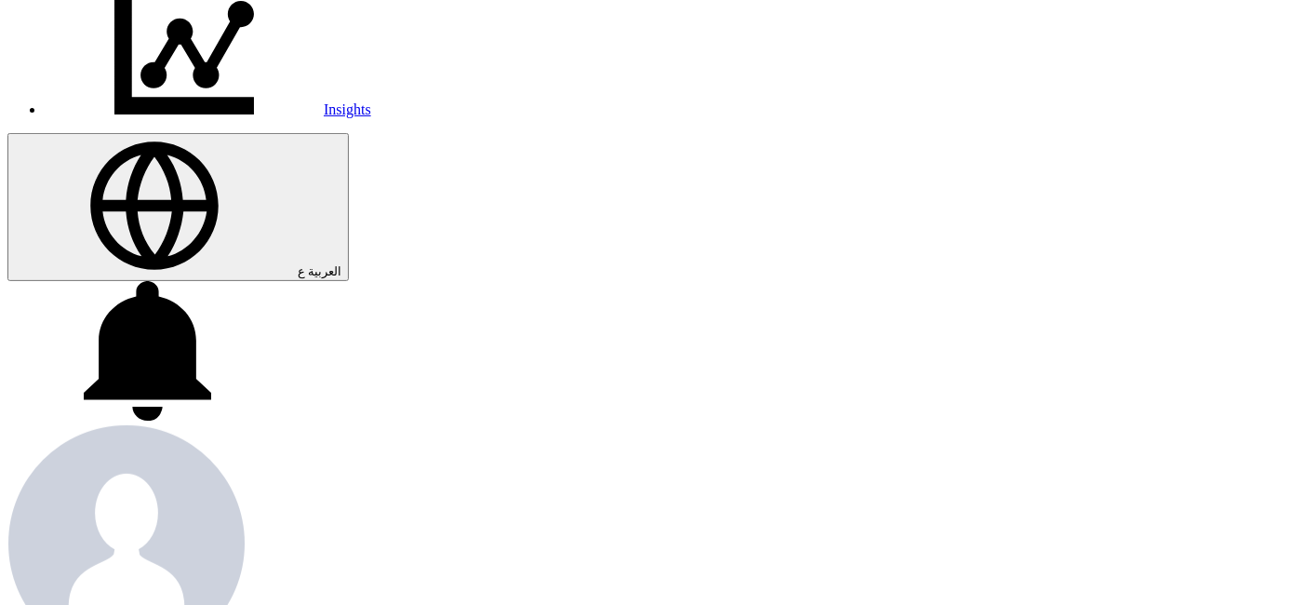
scroll to position [0, 0]
